Goal: Task Accomplishment & Management: Manage account settings

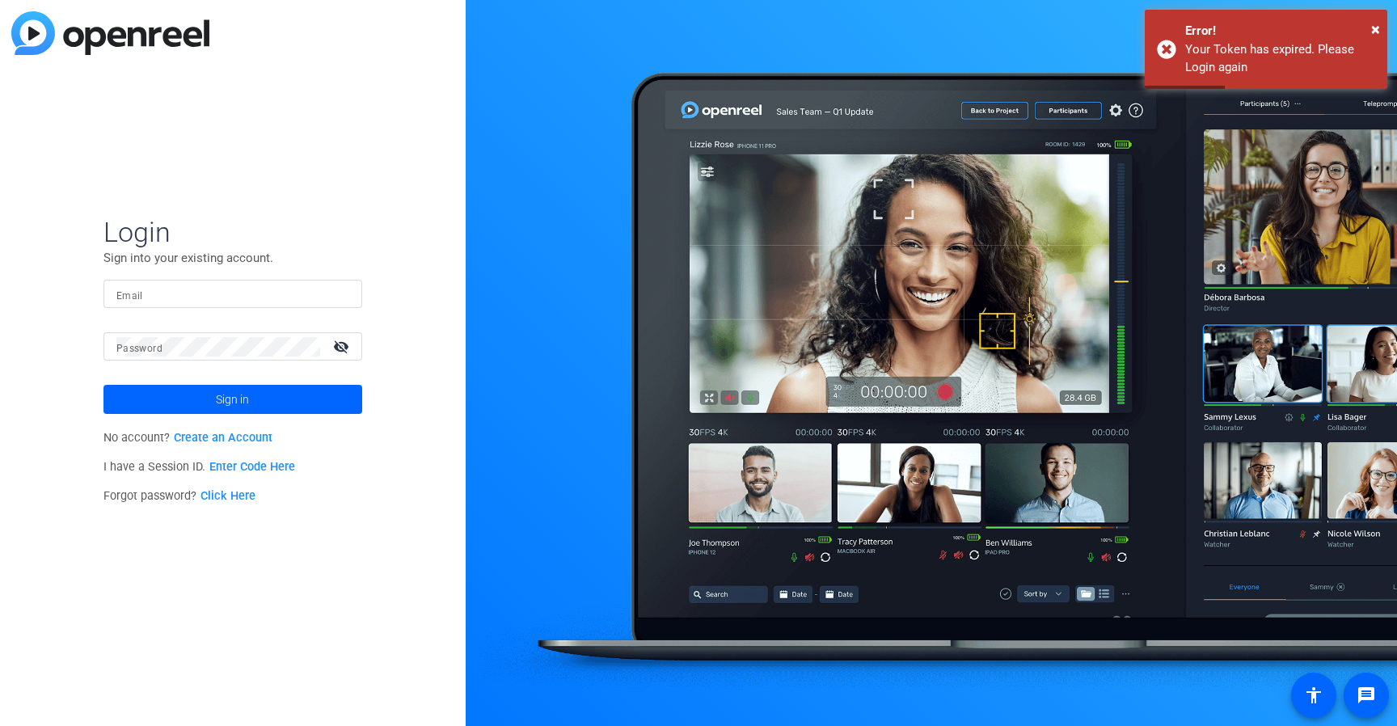
click at [184, 304] on div at bounding box center [232, 294] width 233 height 28
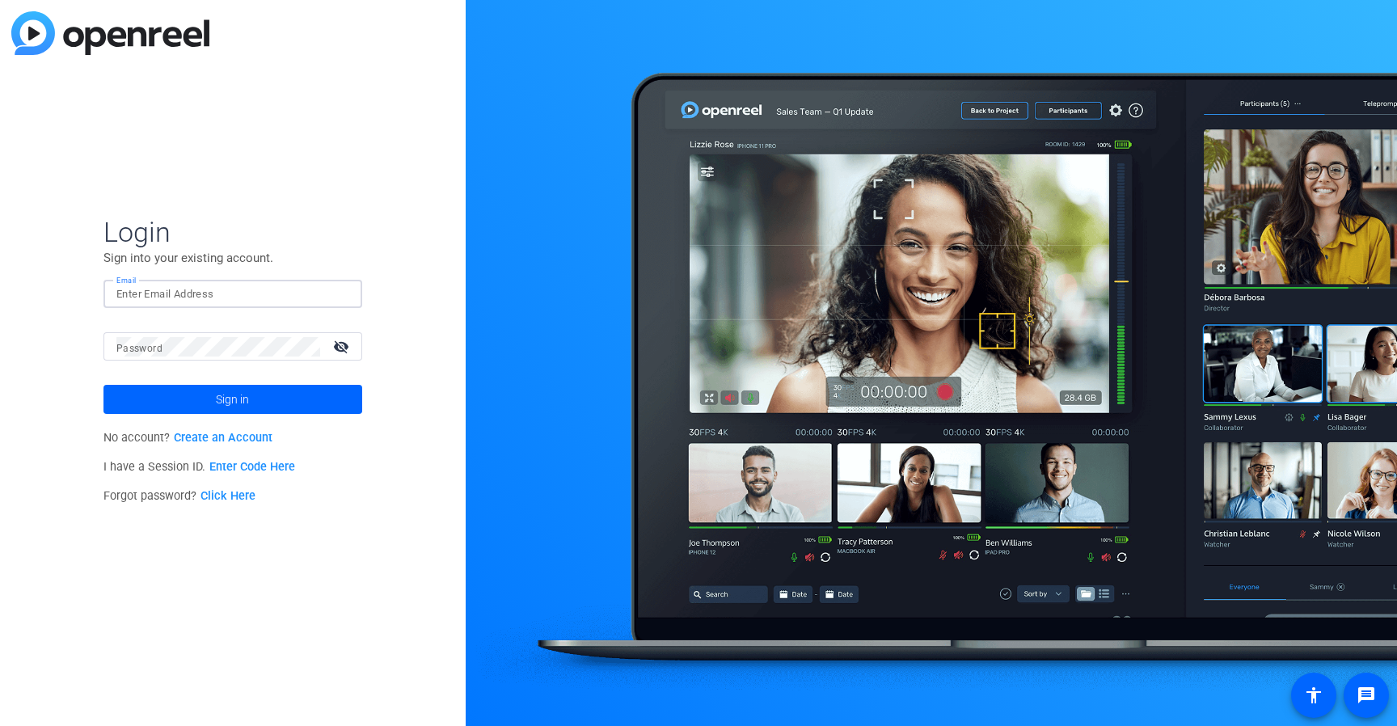
click at [182, 297] on input "Email" at bounding box center [232, 294] width 233 height 19
type input "[PERSON_NAME][EMAIL_ADDRESS][PERSON_NAME][DOMAIN_NAME]"
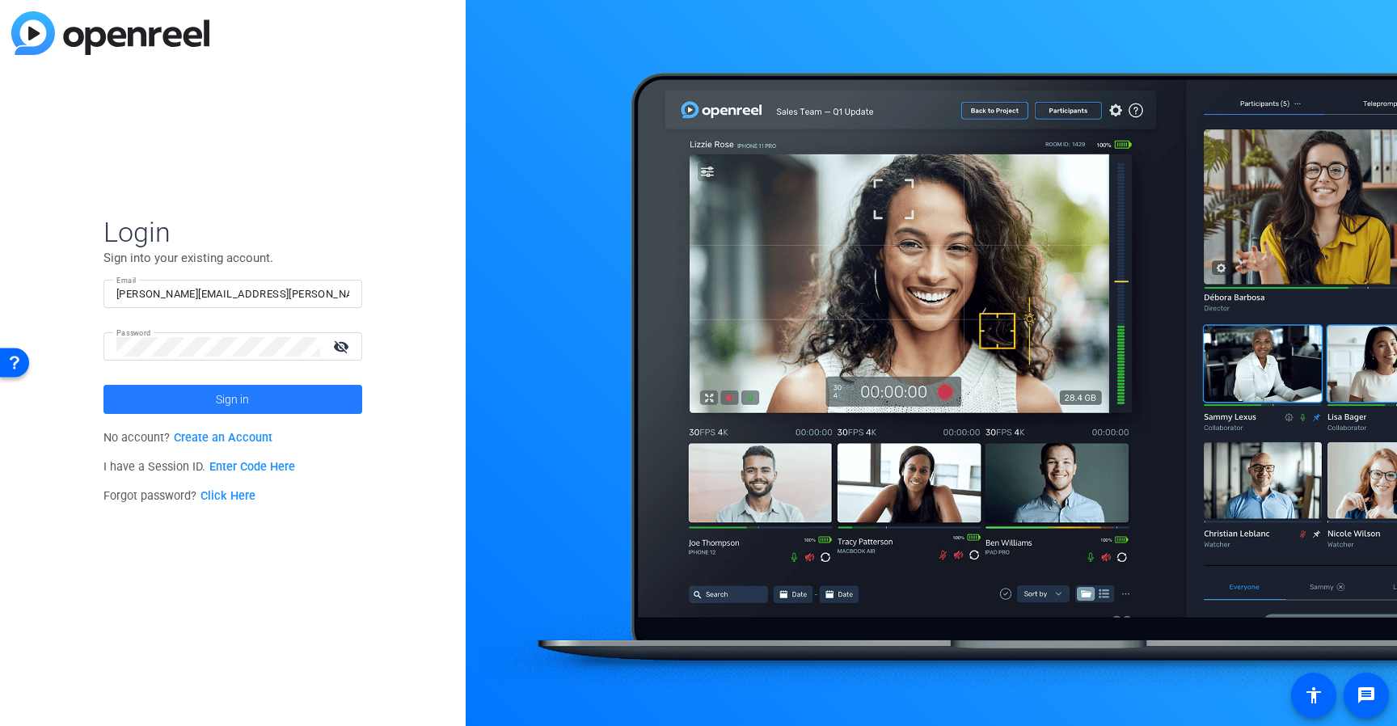
click at [353, 408] on span at bounding box center [233, 399] width 259 height 39
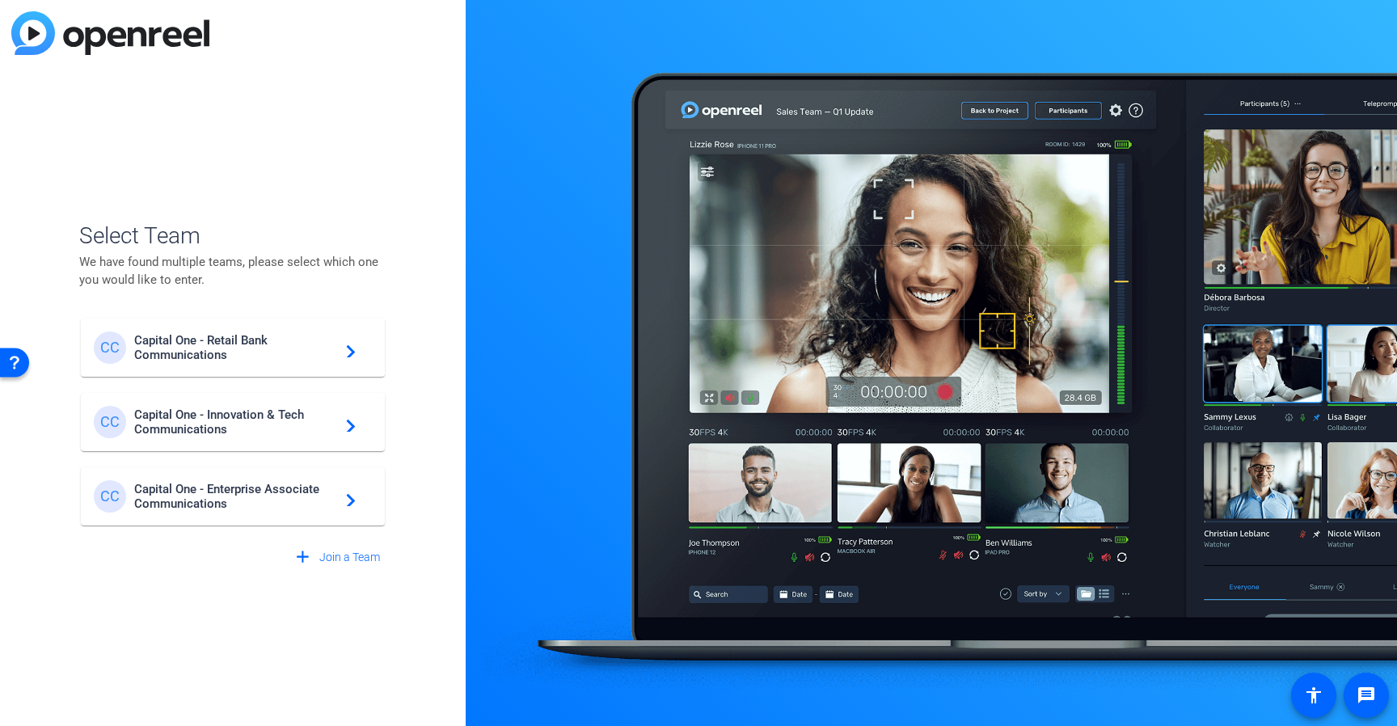
click at [289, 346] on span "Capital One - Retail Bank Communications" at bounding box center [235, 347] width 202 height 29
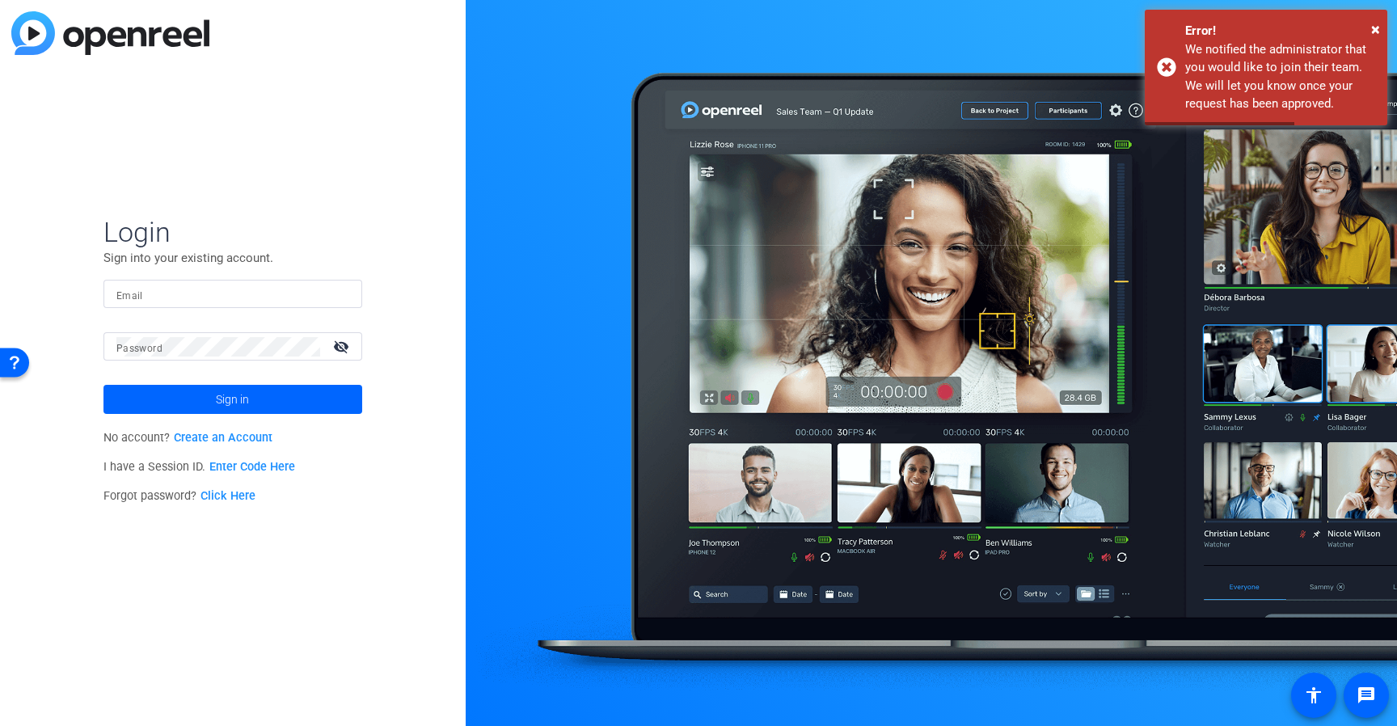
click at [163, 294] on input "Email" at bounding box center [232, 294] width 233 height 19
type input "[PERSON_NAME][EMAIL_ADDRESS][PERSON_NAME][DOMAIN_NAME]"
click at [197, 399] on span at bounding box center [233, 399] width 259 height 39
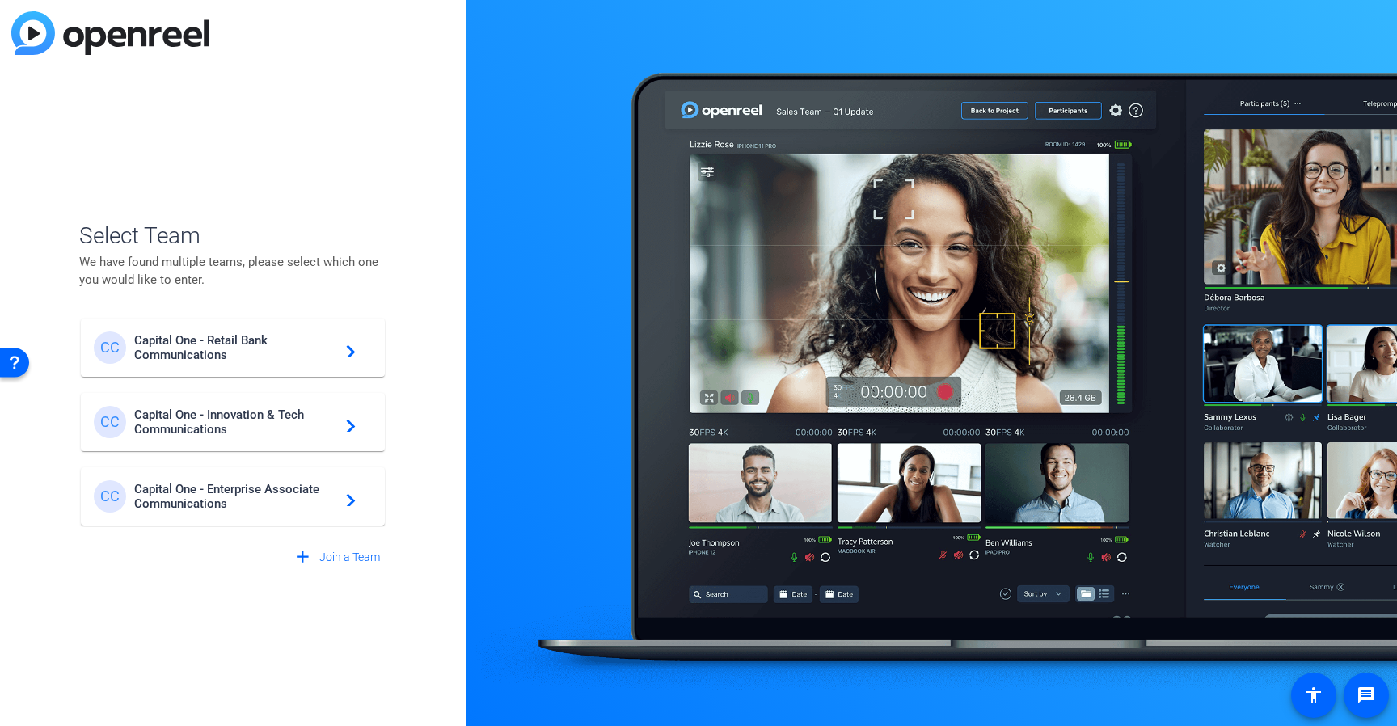
click at [272, 412] on span "Capital One - Innovation & Tech Communications" at bounding box center [235, 422] width 202 height 29
